Goal: Check status

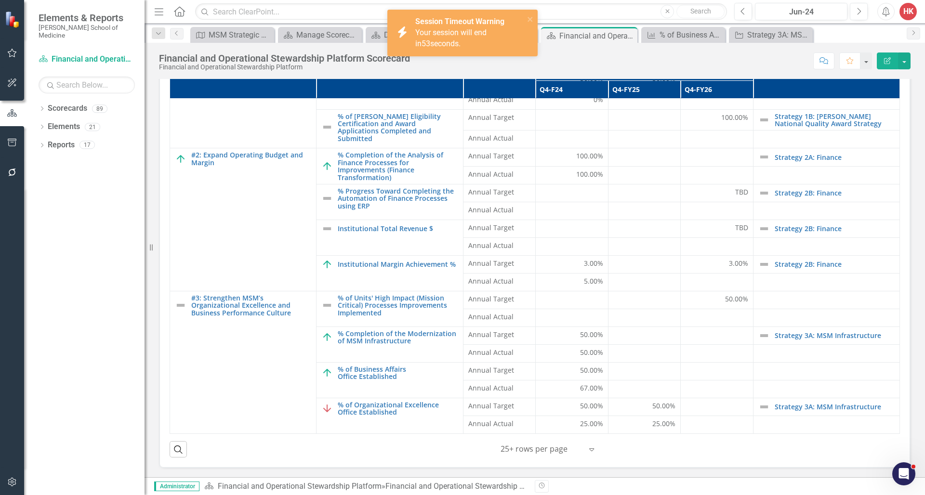
scroll to position [27, 0]
click at [66, 140] on link "Reports" at bounding box center [61, 145] width 27 height 11
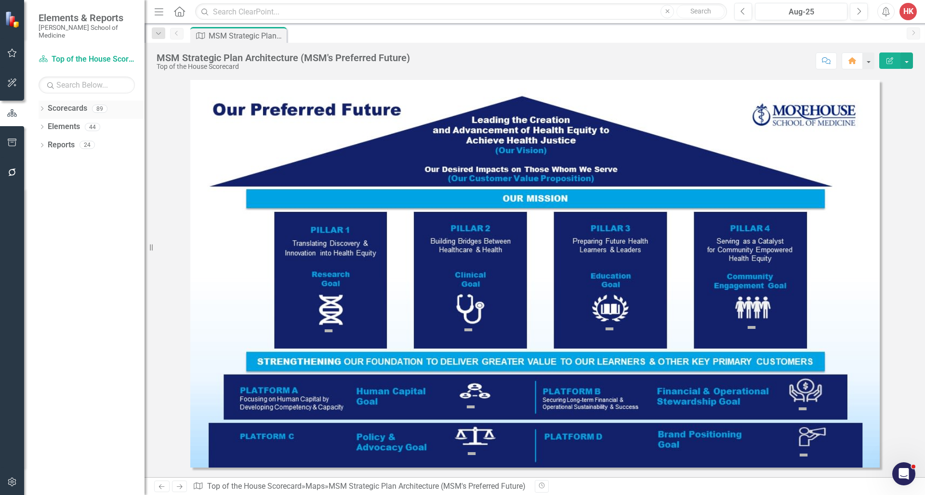
click at [81, 103] on link "Scorecards" at bounding box center [67, 108] width 39 height 11
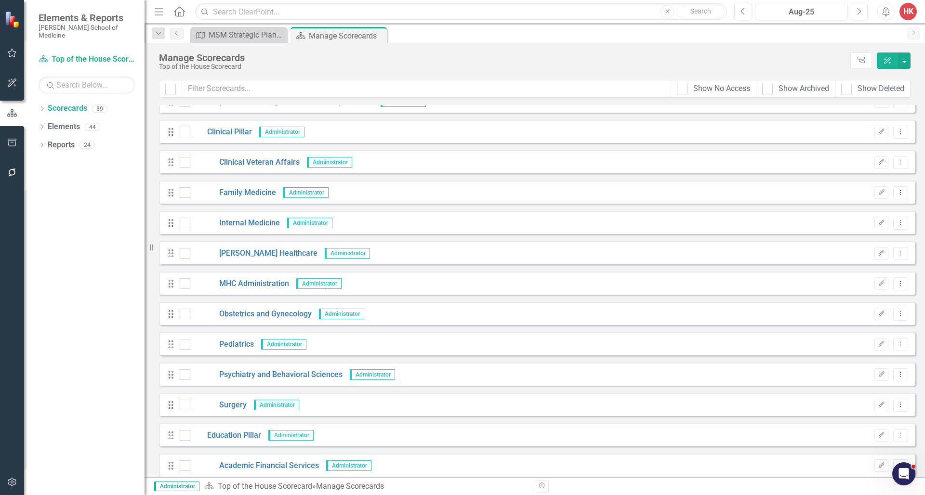
scroll to position [707, 0]
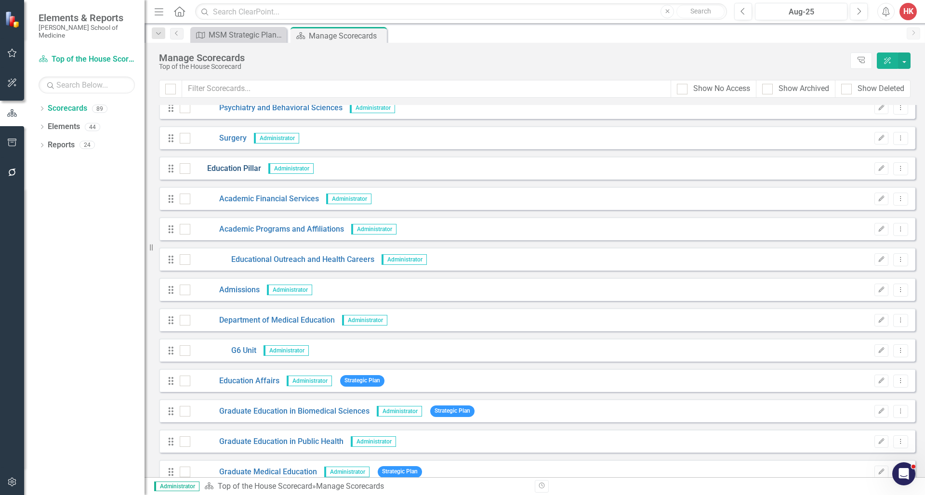
click at [235, 170] on link "Education Pillar" at bounding box center [225, 168] width 71 height 11
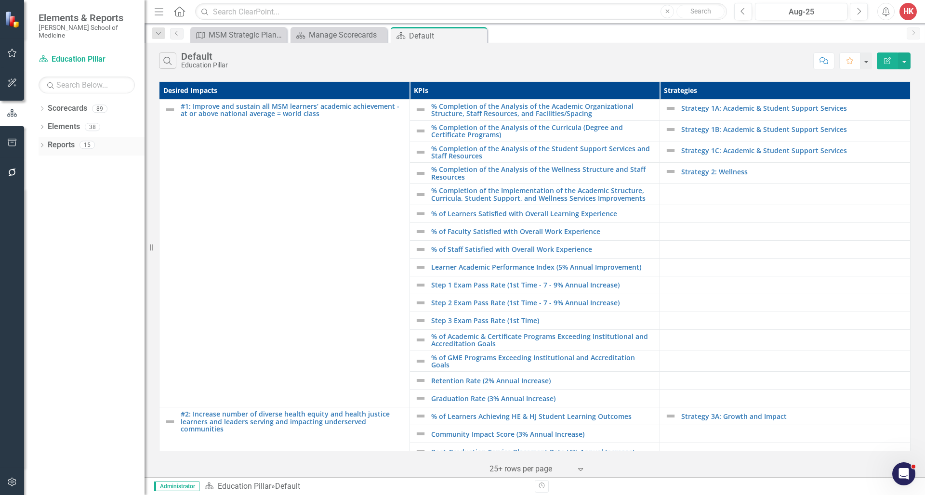
click at [66, 140] on link "Reports" at bounding box center [61, 145] width 27 height 11
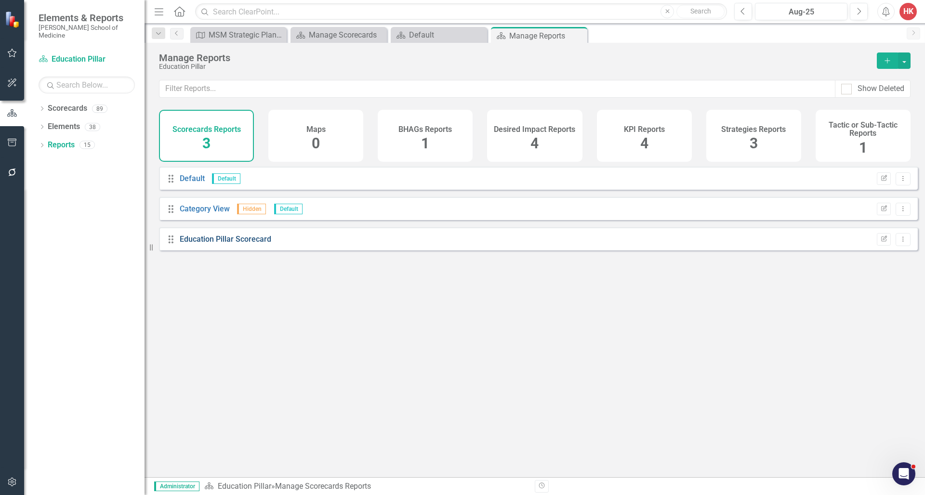
click at [207, 244] on link "Education Pillar Scorecard" at bounding box center [226, 239] width 92 height 9
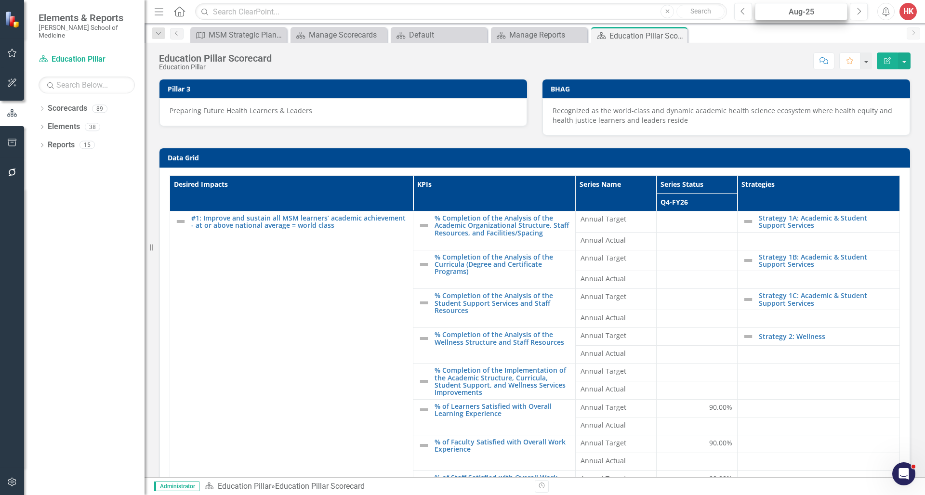
click at [830, 13] on div "Aug-25" at bounding box center [801, 12] width 86 height 12
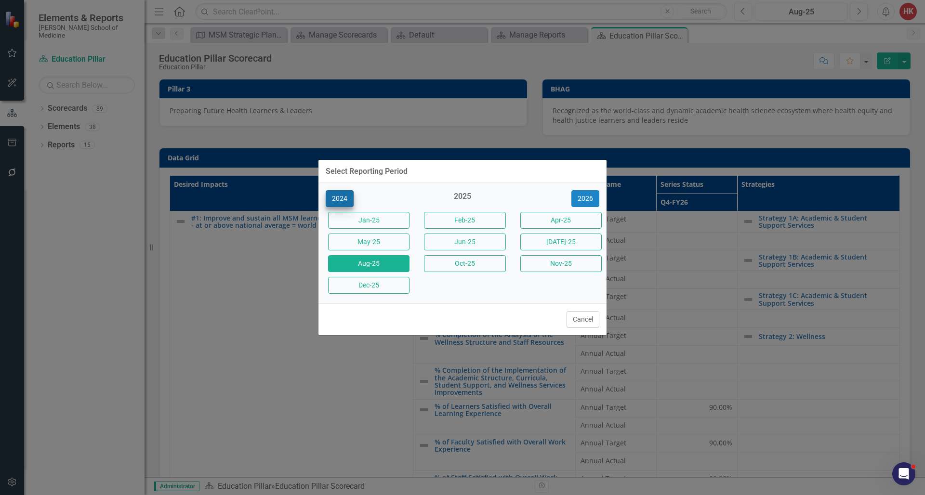
click at [346, 200] on button "2024" at bounding box center [340, 198] width 28 height 17
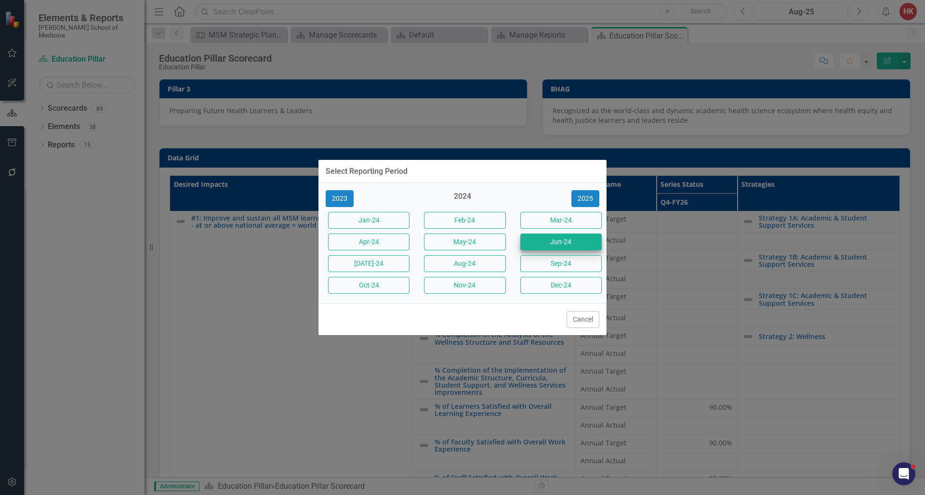
click at [558, 241] on button "Jun-24" at bounding box center [560, 242] width 81 height 17
